Goal: Book appointment/travel/reservation

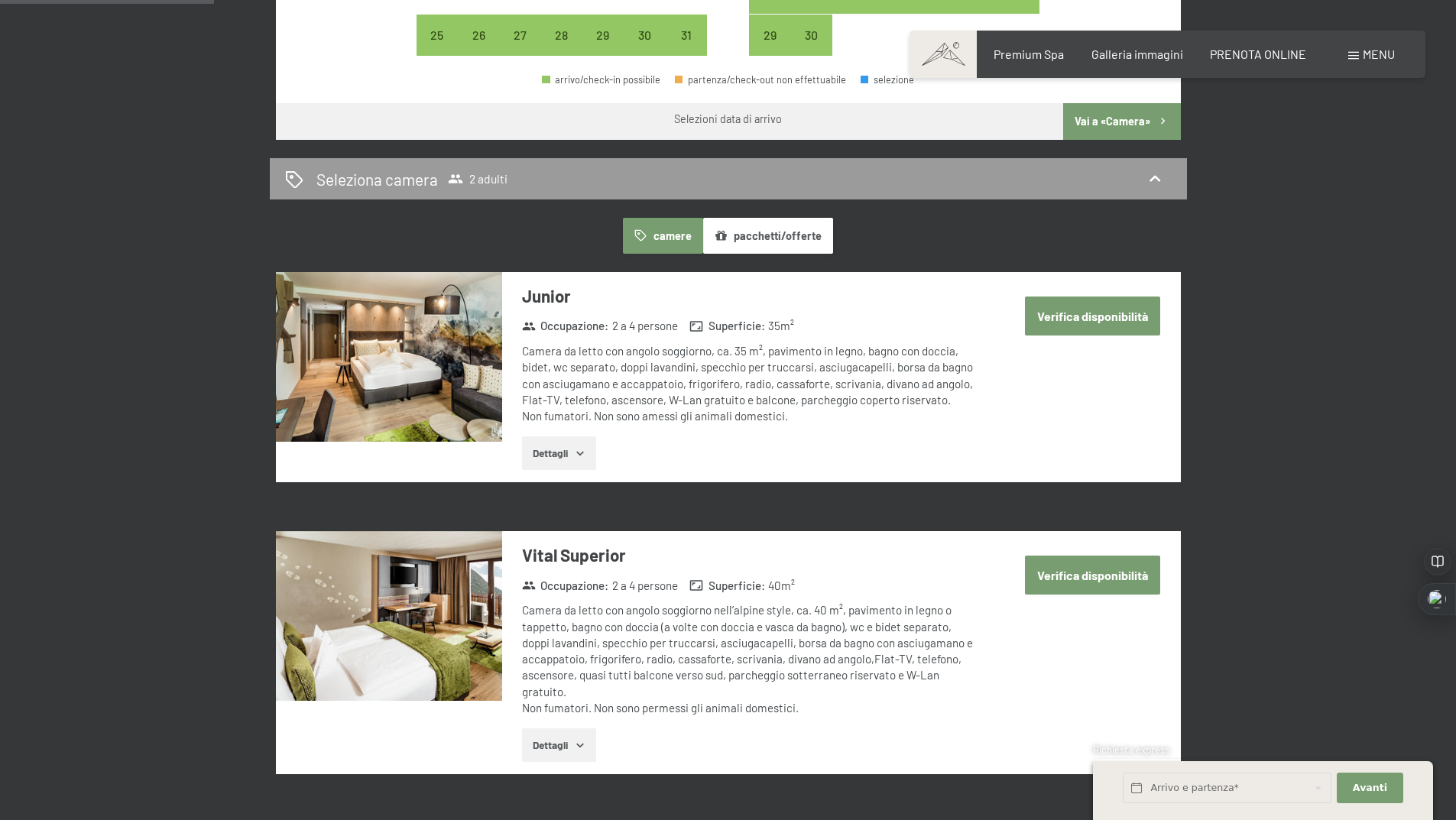
scroll to position [306, 0]
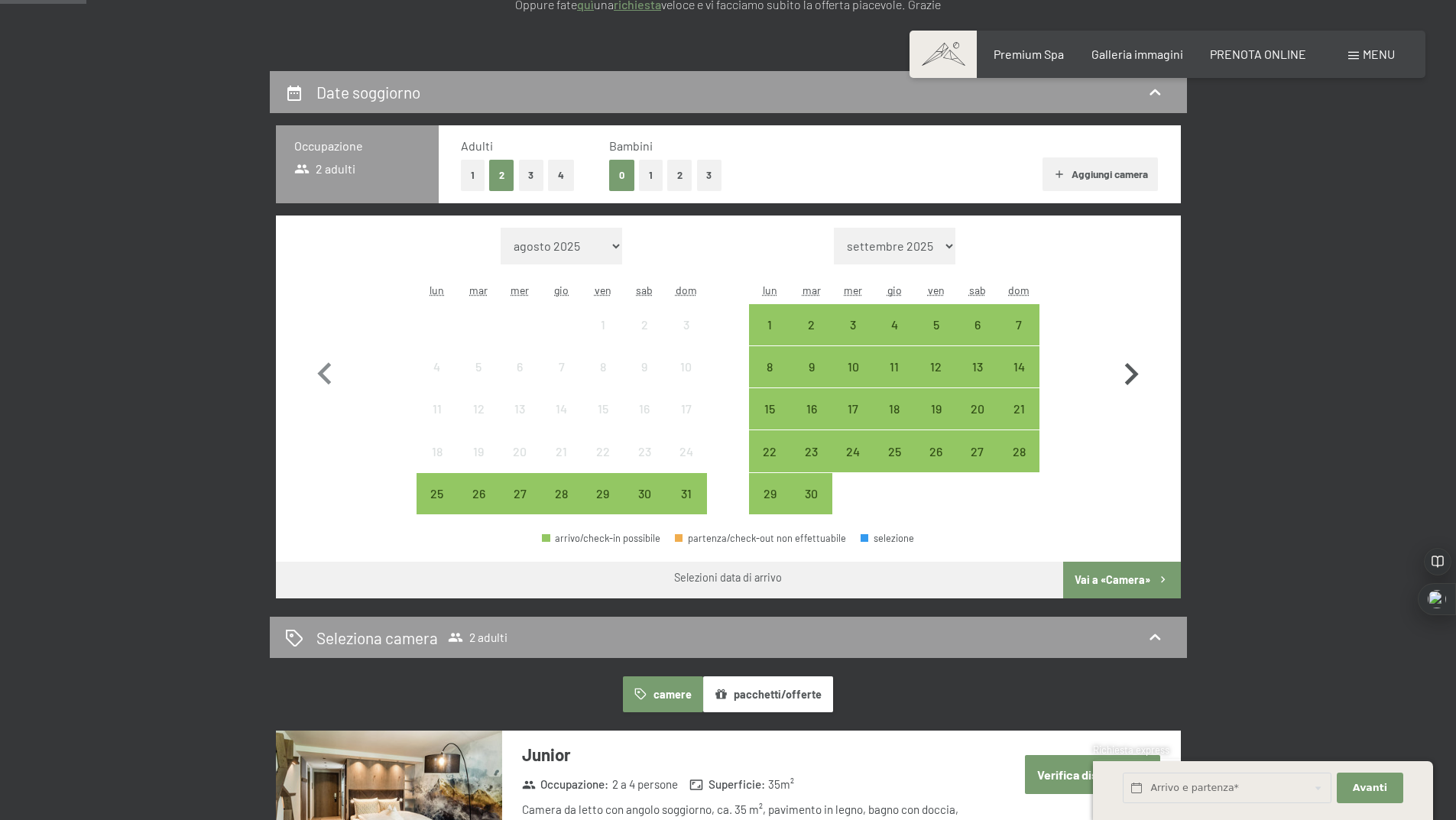
click at [1135, 380] on icon "button" at bounding box center [1132, 374] width 45 height 45
select select "[DATE]"
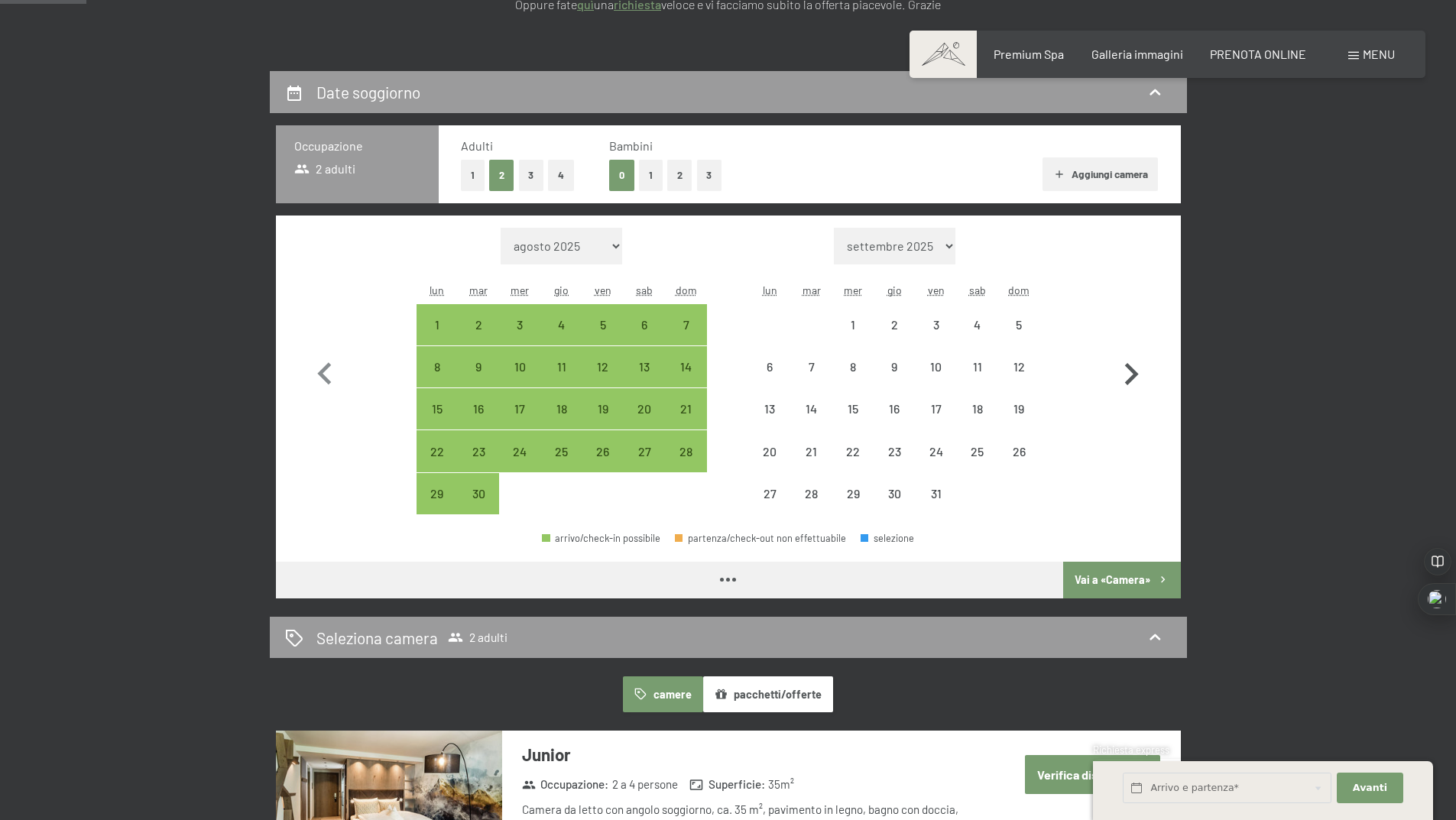
select select "[DATE]"
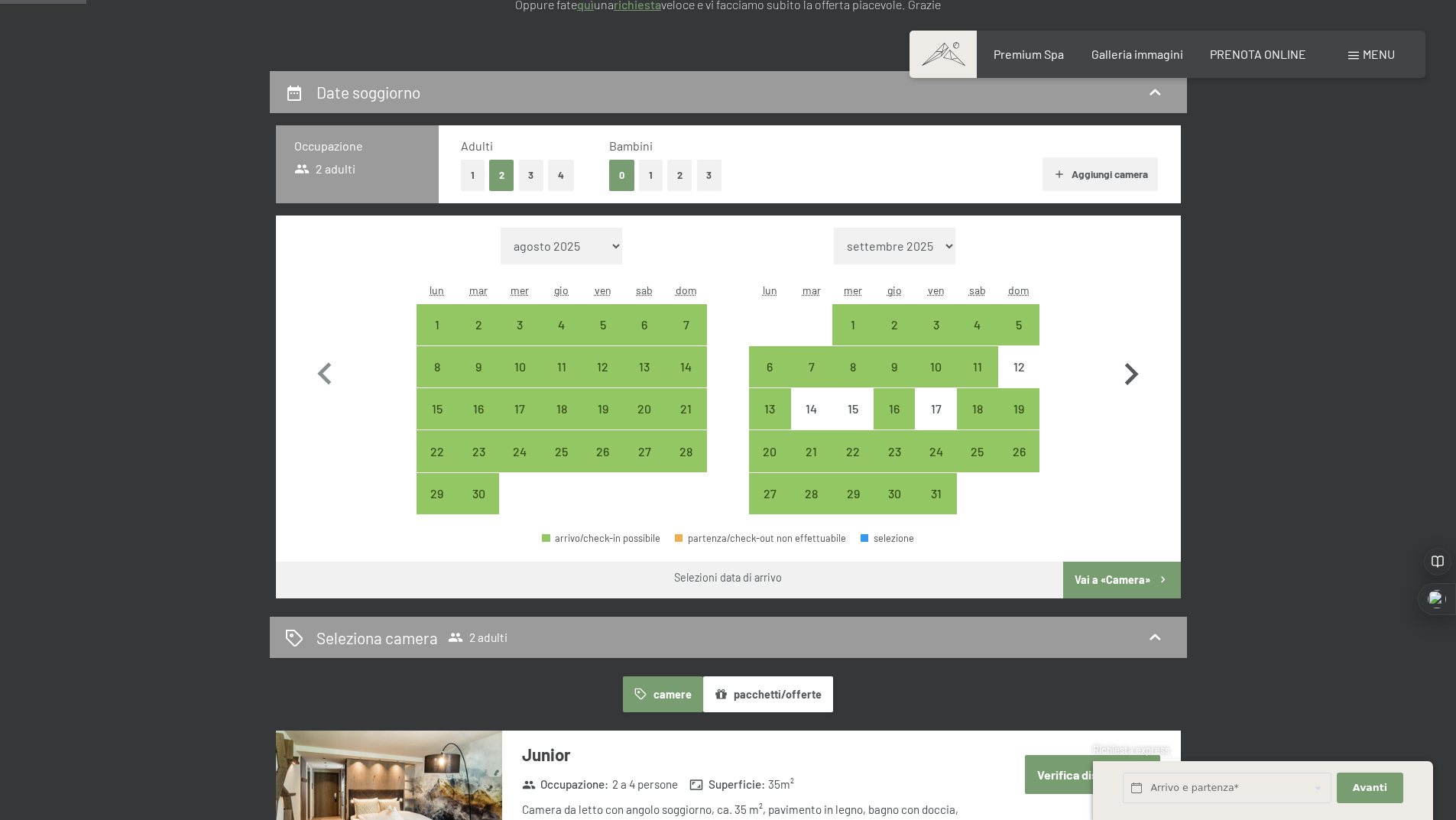
click at [1128, 373] on icon "button" at bounding box center [1132, 374] width 45 height 45
select select "[DATE]"
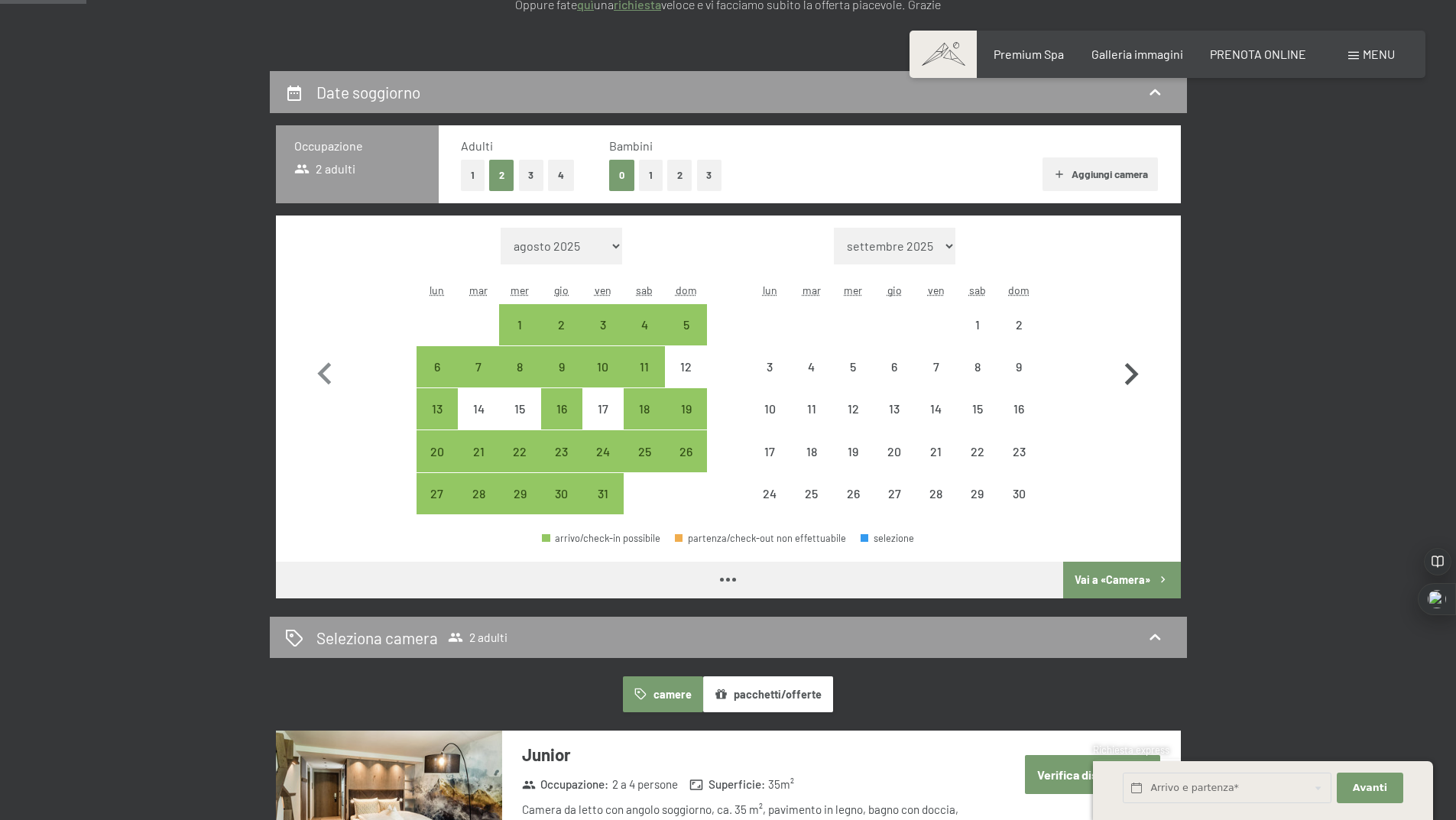
select select "[DATE]"
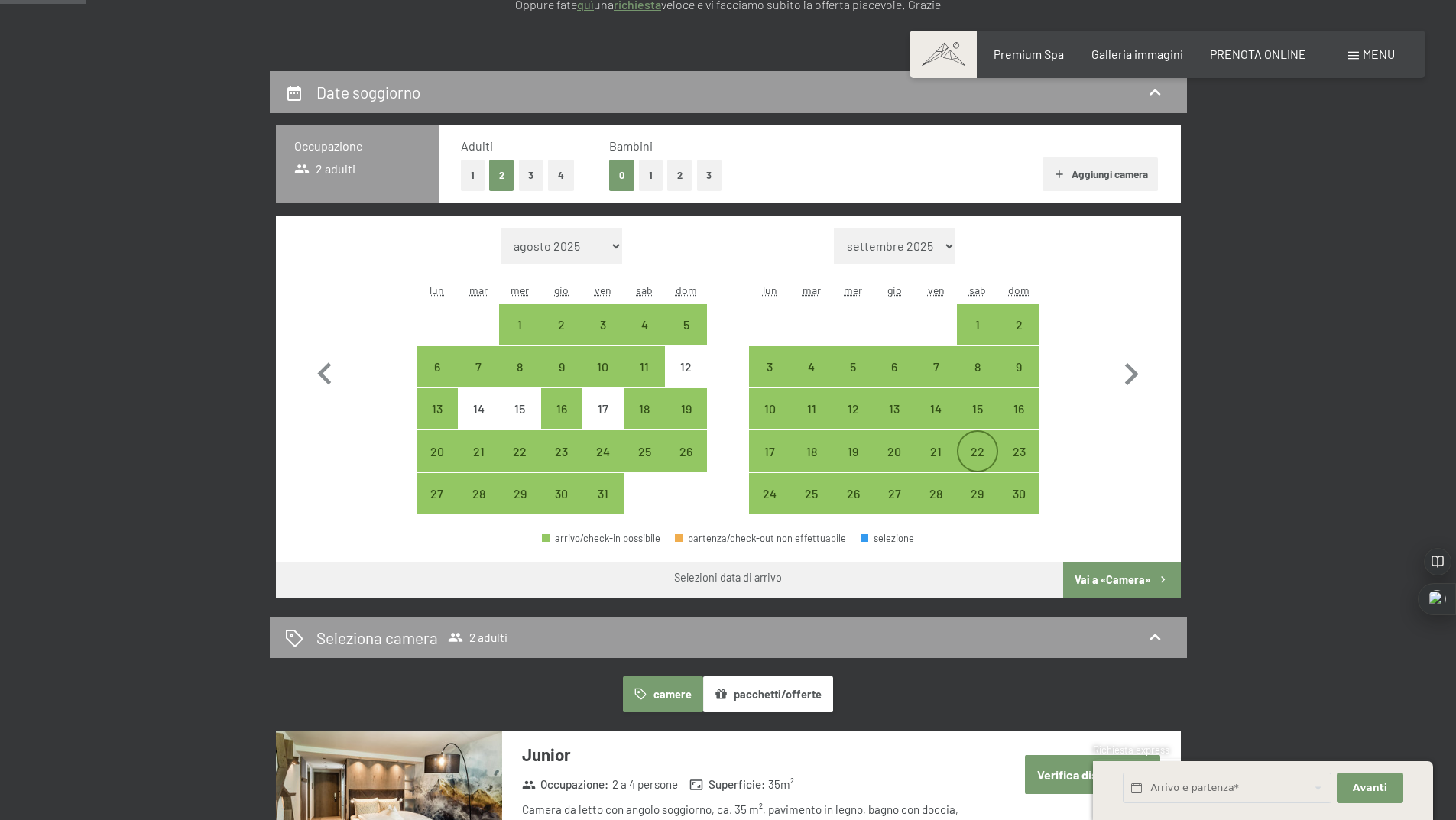
click at [969, 441] on div "22" at bounding box center [977, 451] width 38 height 38
select select "[DATE]"
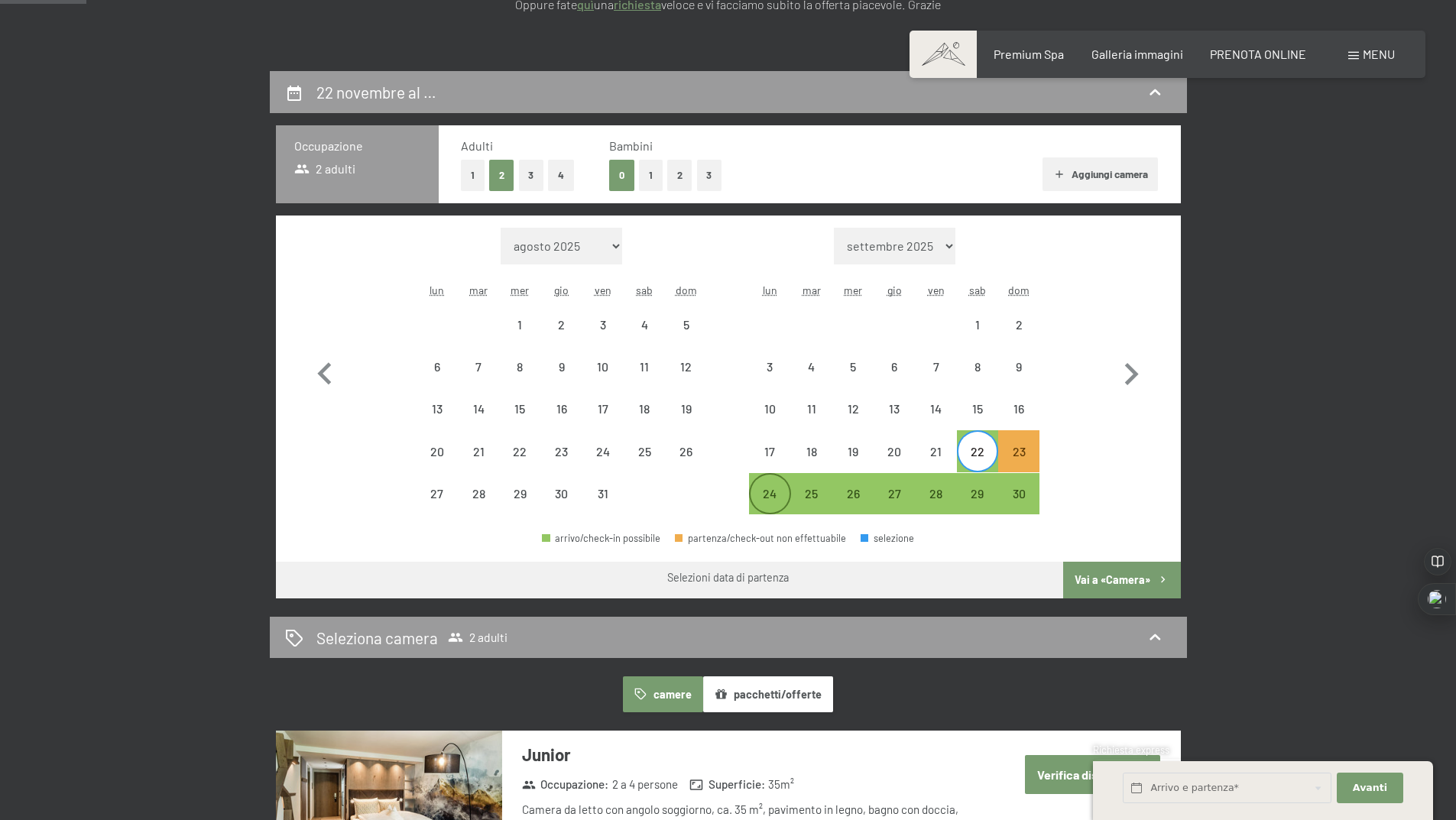
click at [761, 496] on div "24" at bounding box center [769, 506] width 38 height 38
select select "[DATE]"
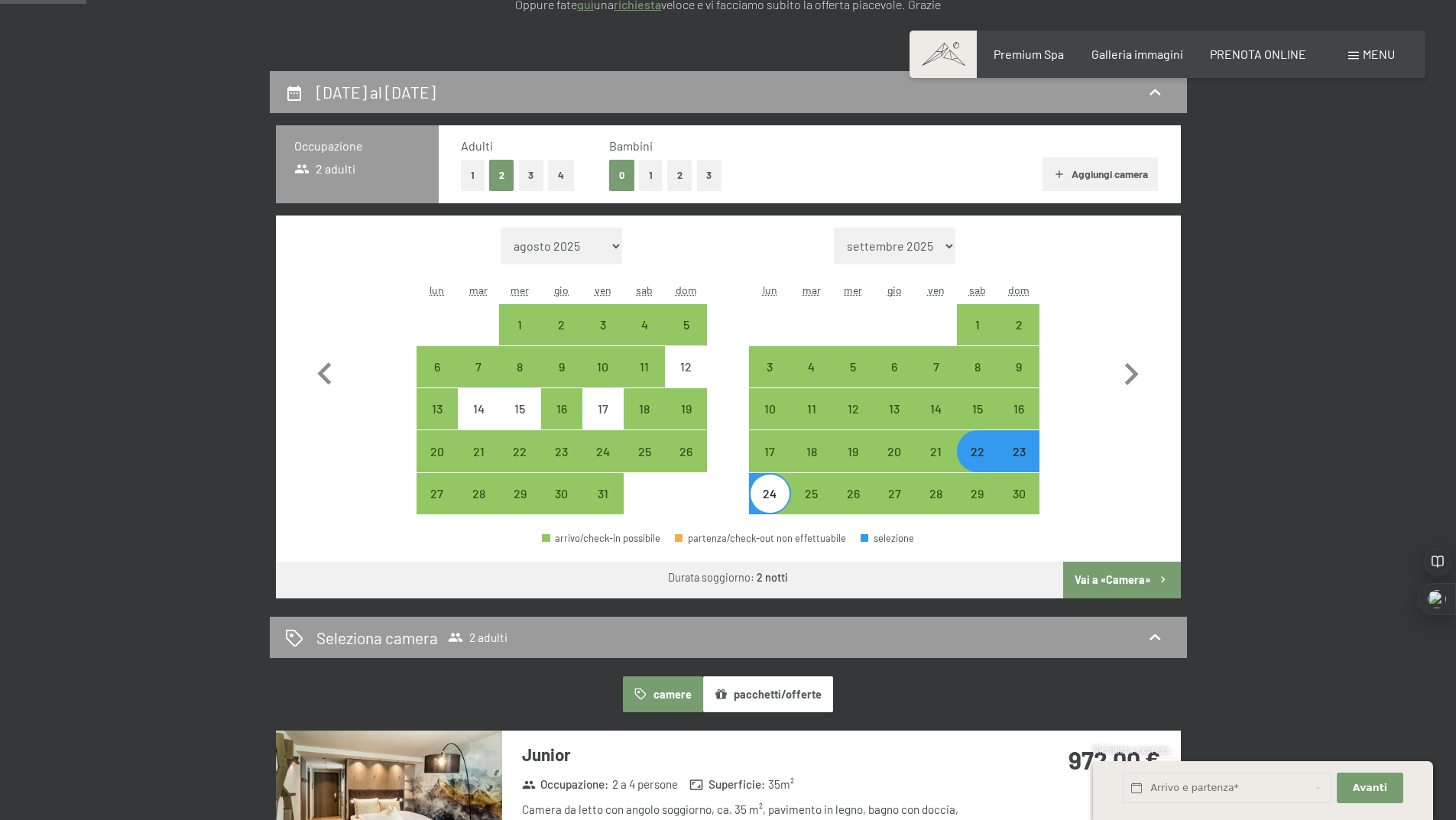
click at [1132, 578] on button "Vai a «Camera»" at bounding box center [1121, 579] width 117 height 37
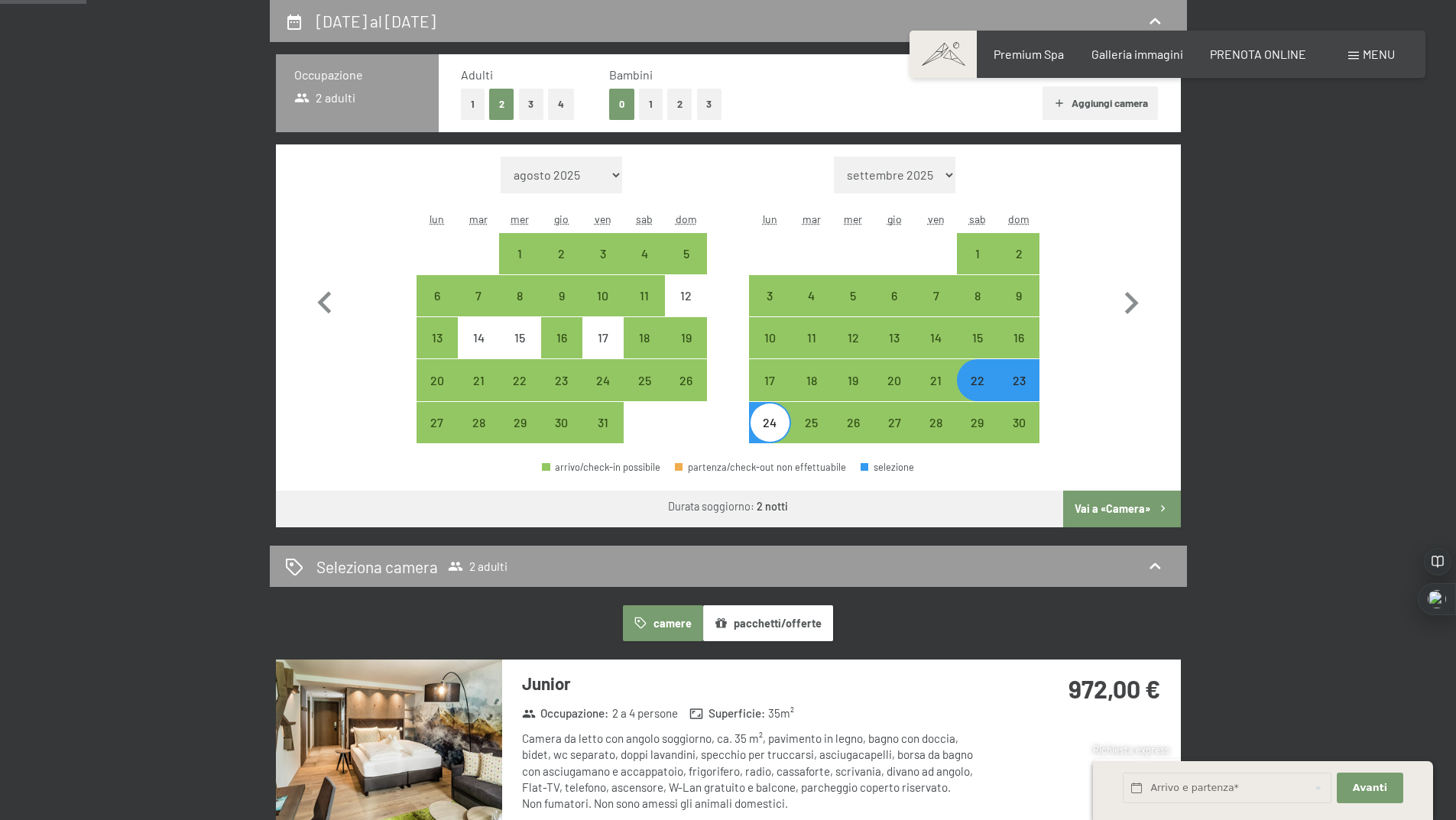
select select "[DATE]"
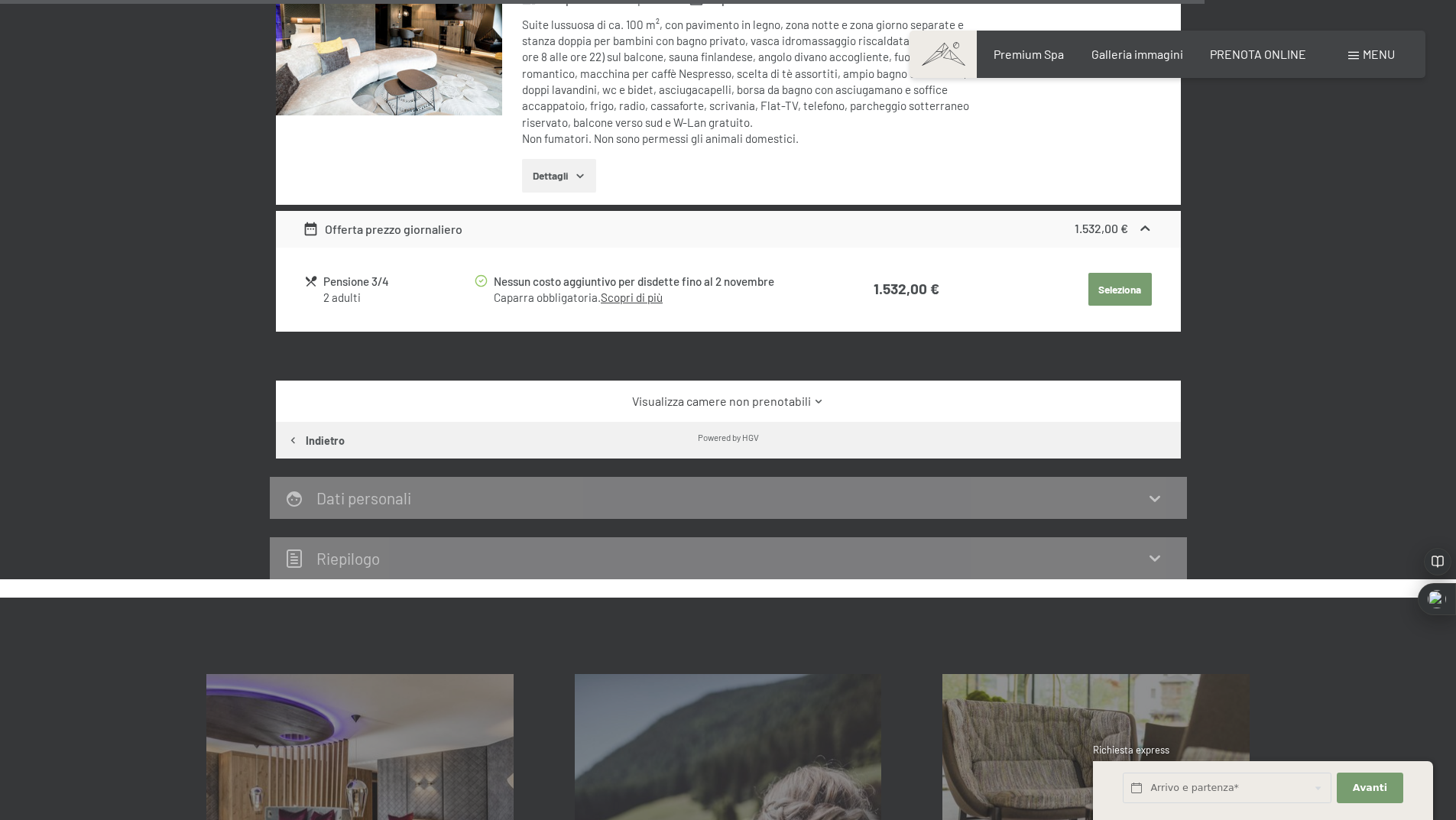
scroll to position [3741, 0]
